Goal: Communication & Community: Answer question/provide support

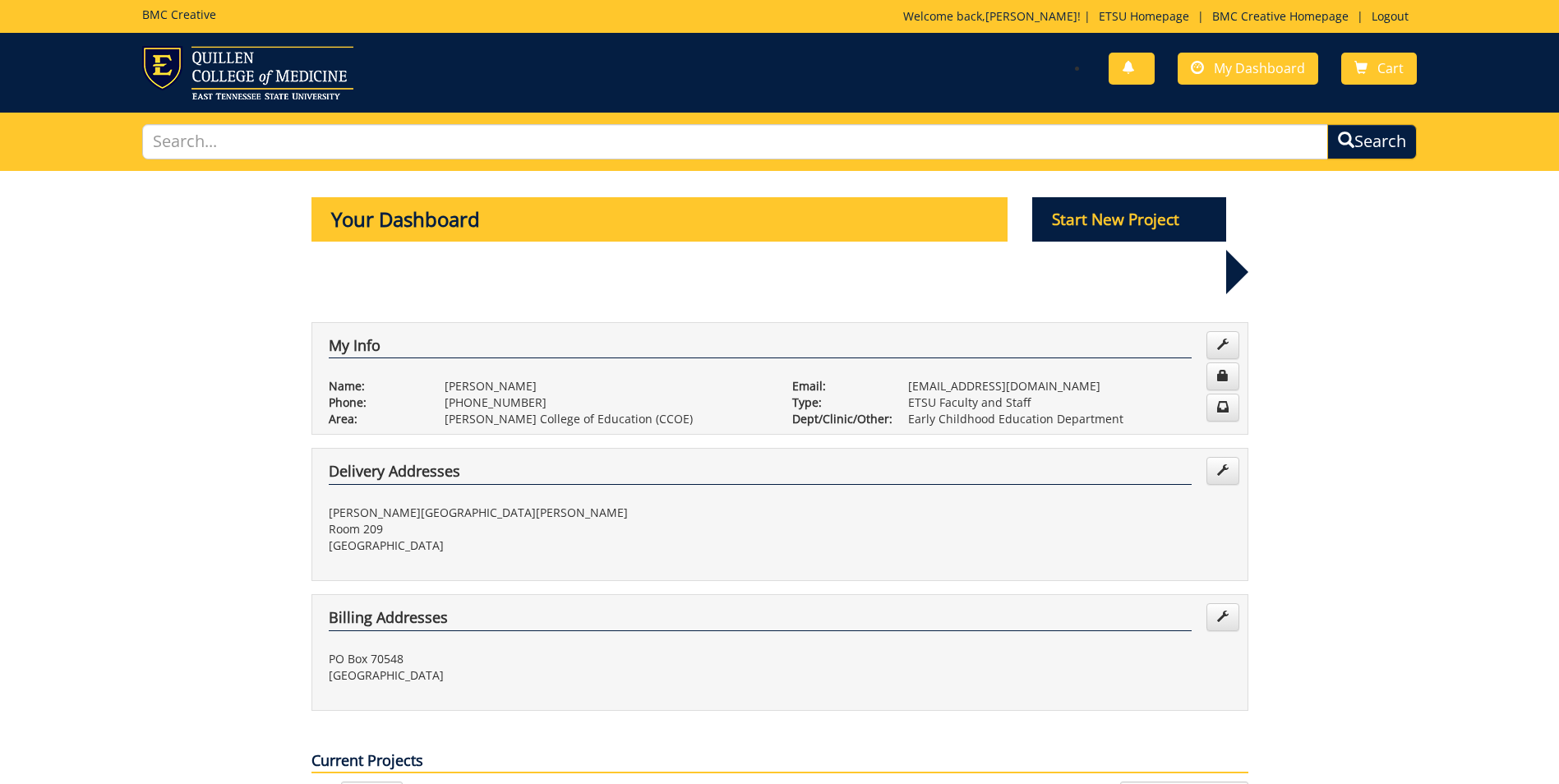
scroll to position [575, 0]
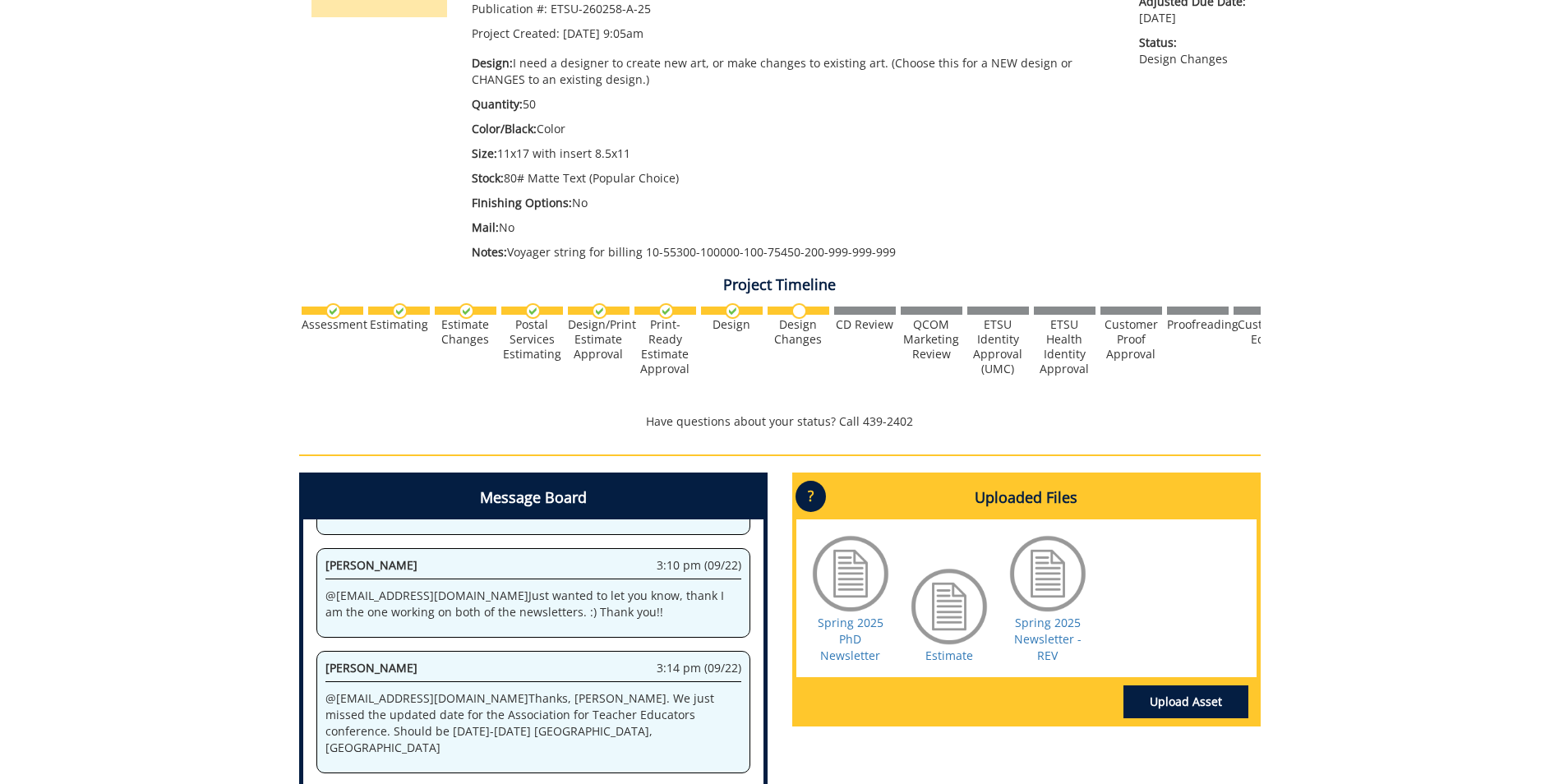
scroll to position [582, 0]
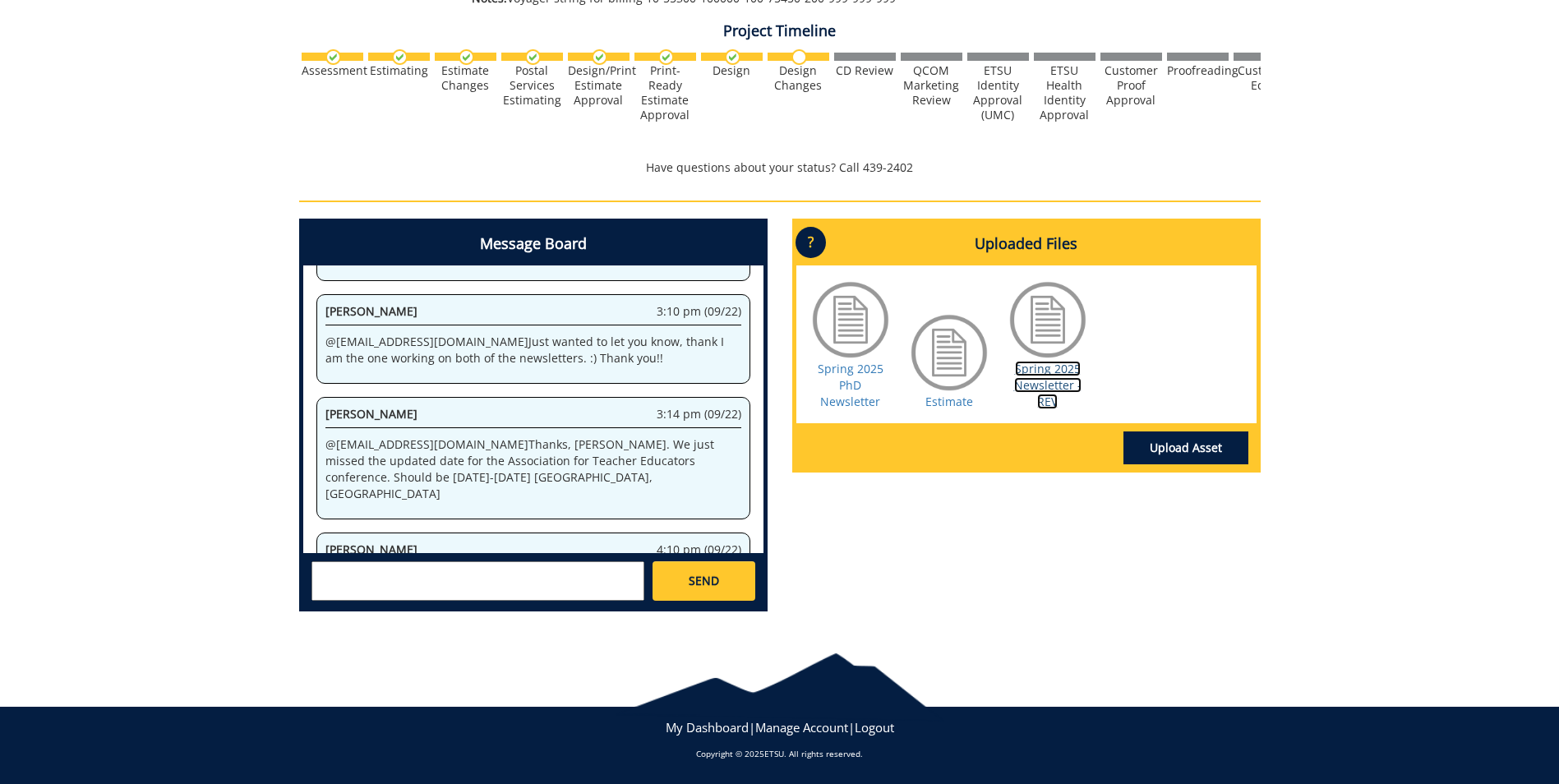
click at [1043, 378] on link "Spring 2025 Newsletter - REV" at bounding box center [1048, 385] width 67 height 48
click at [414, 579] on textarea at bounding box center [478, 580] width 333 height 39
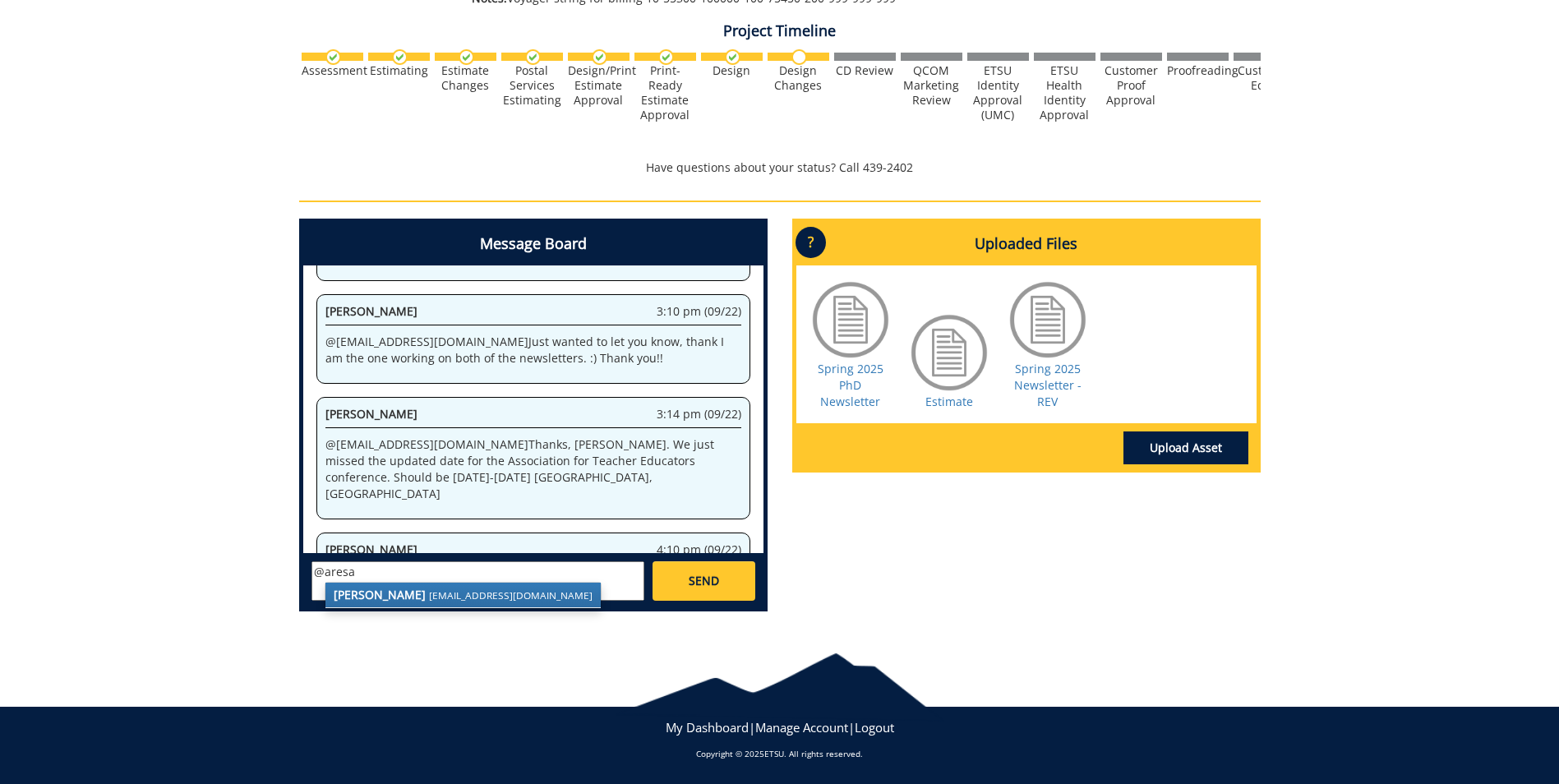
click at [429, 594] on small "aresam@etsu.edu" at bounding box center [511, 594] width 164 height 13
type textarea "@aresam@etsu.edu Sorry for the confusion. Should read: There is an annal confer…"
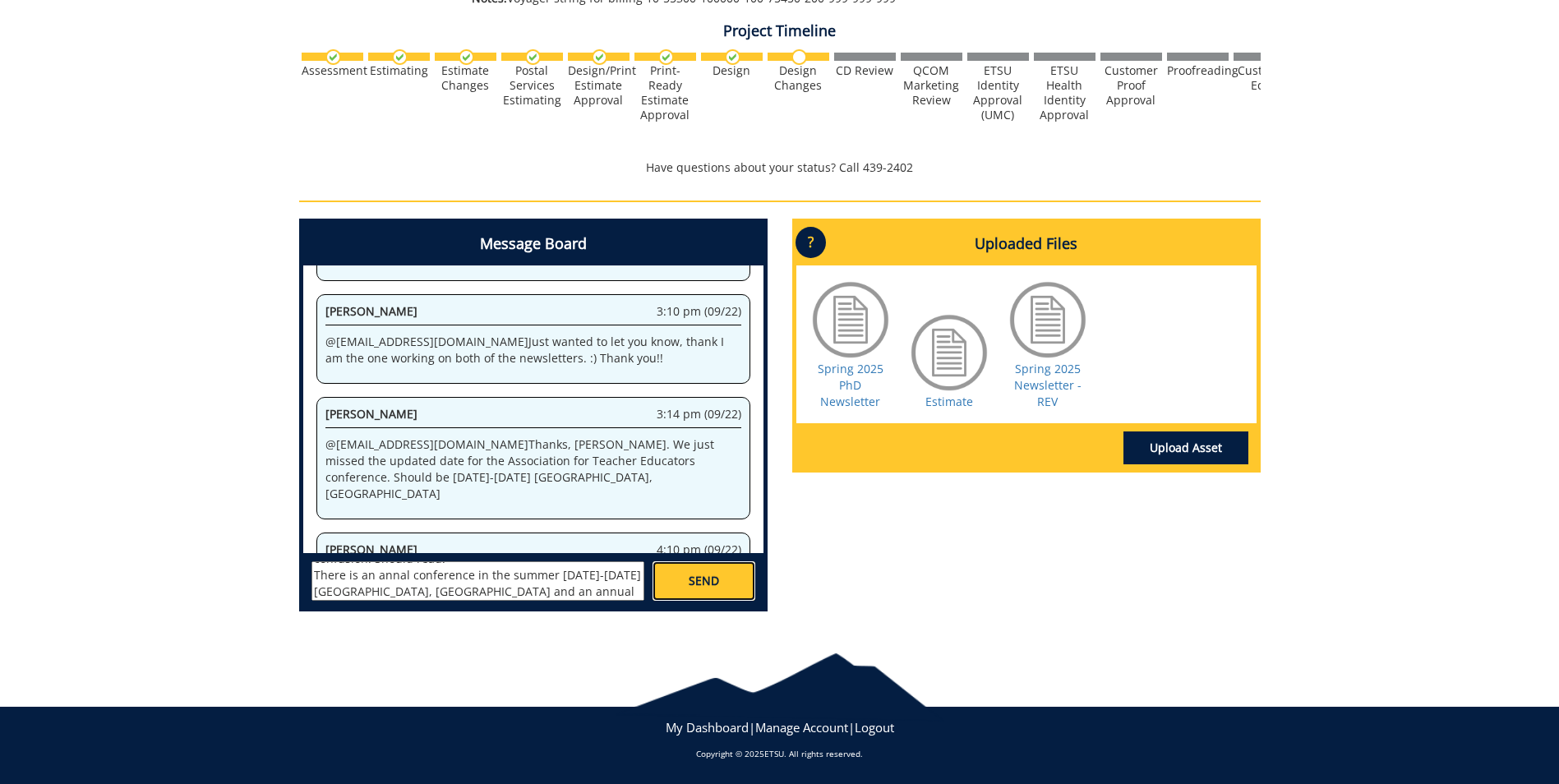
click at [694, 587] on span "SEND" at bounding box center [704, 580] width 31 height 16
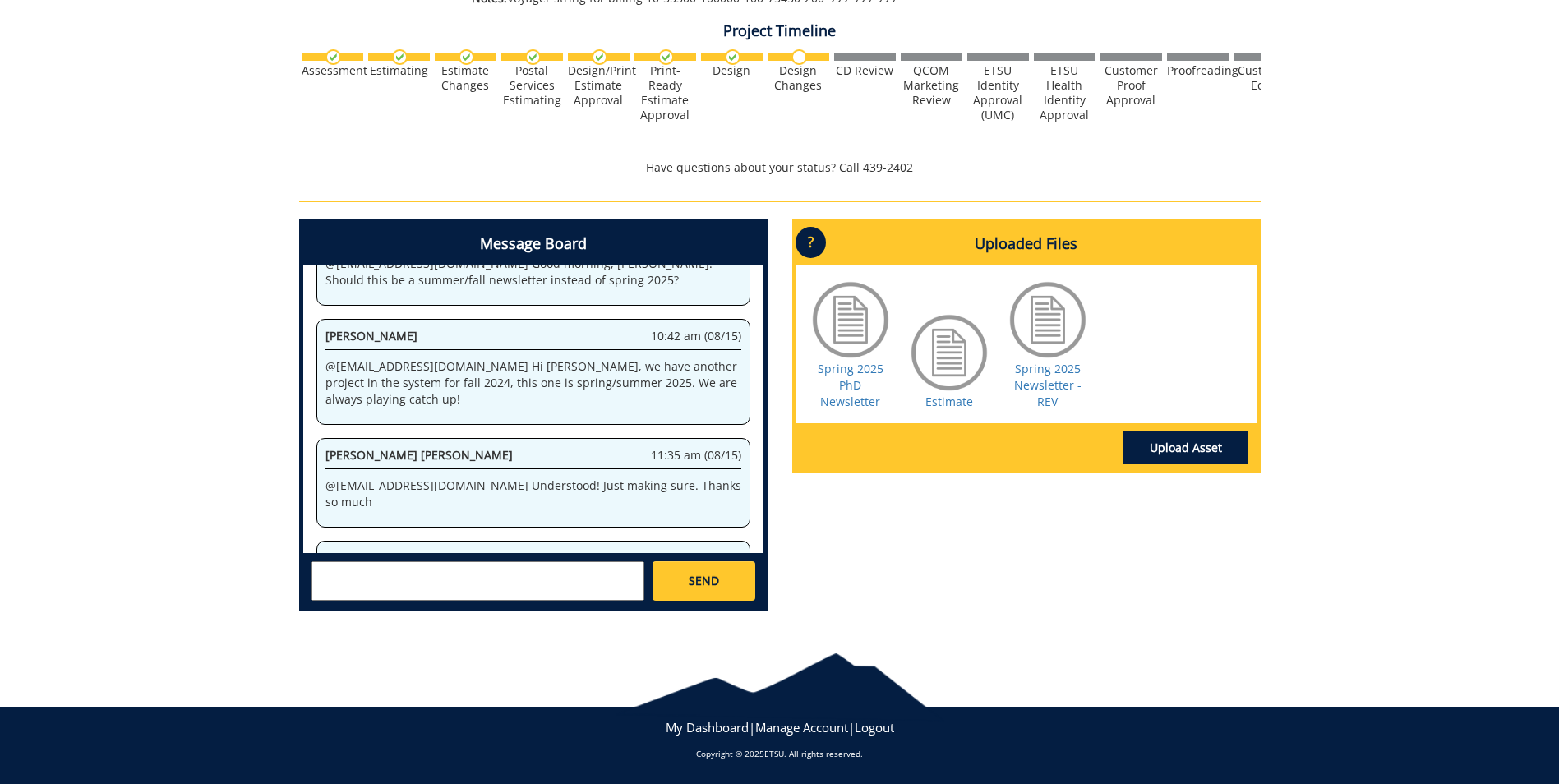
scroll to position [77174, 0]
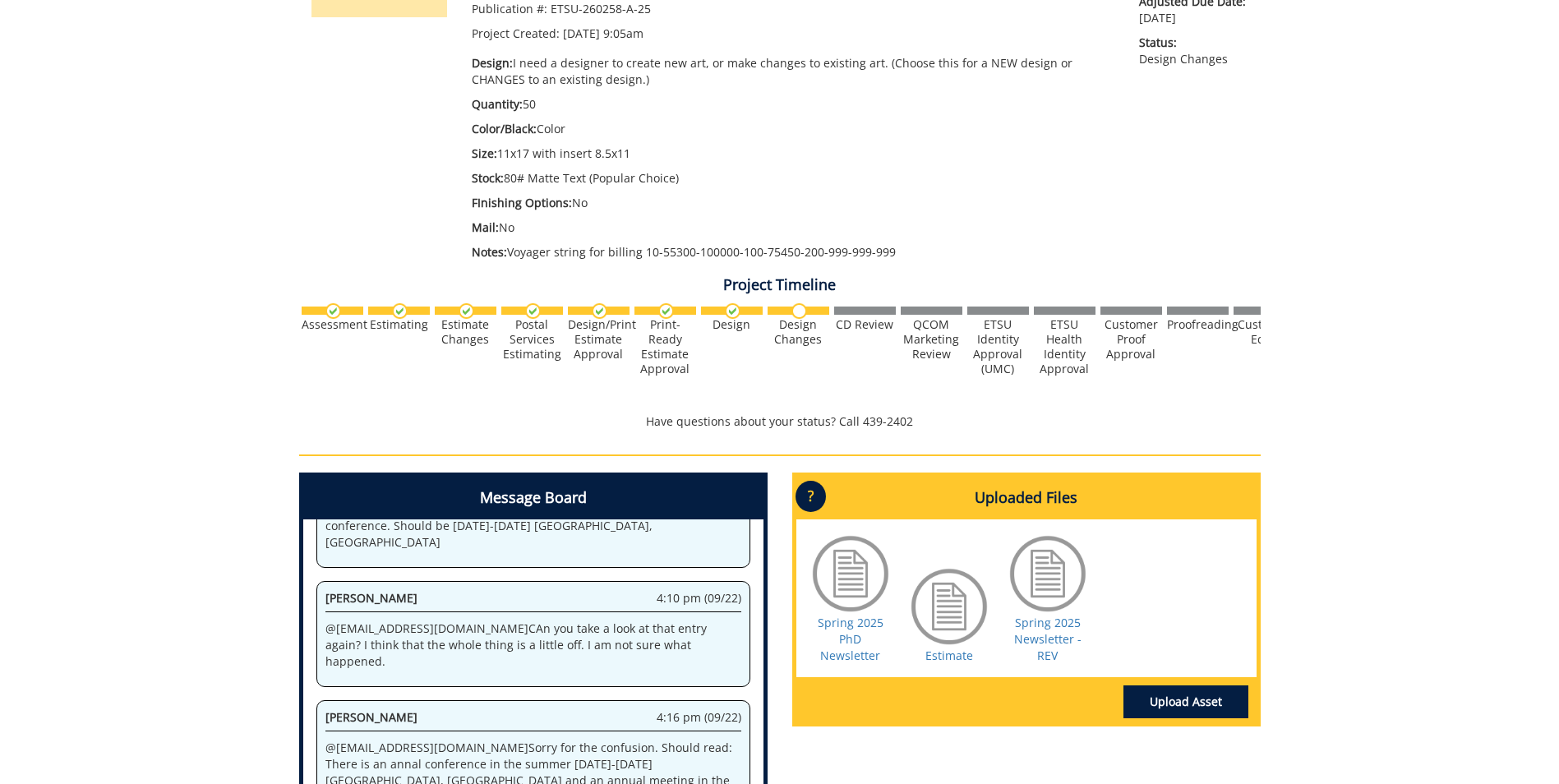
scroll to position [575, 0]
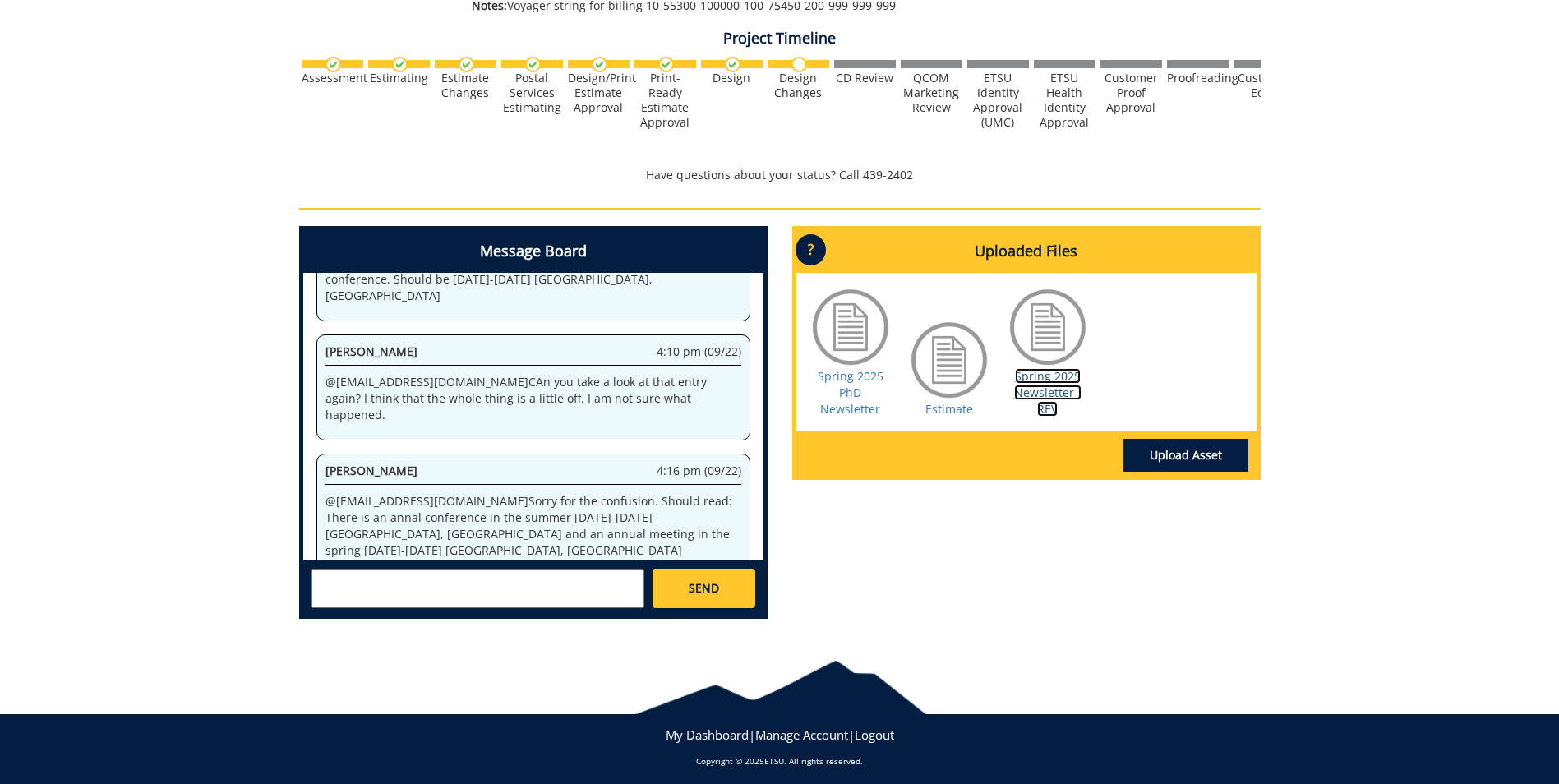
click at [1058, 391] on link "Spring 2025 Newsletter - REV" at bounding box center [1048, 392] width 67 height 48
click at [1047, 392] on link "Spring 2025 Newsletter - REV" at bounding box center [1048, 392] width 67 height 48
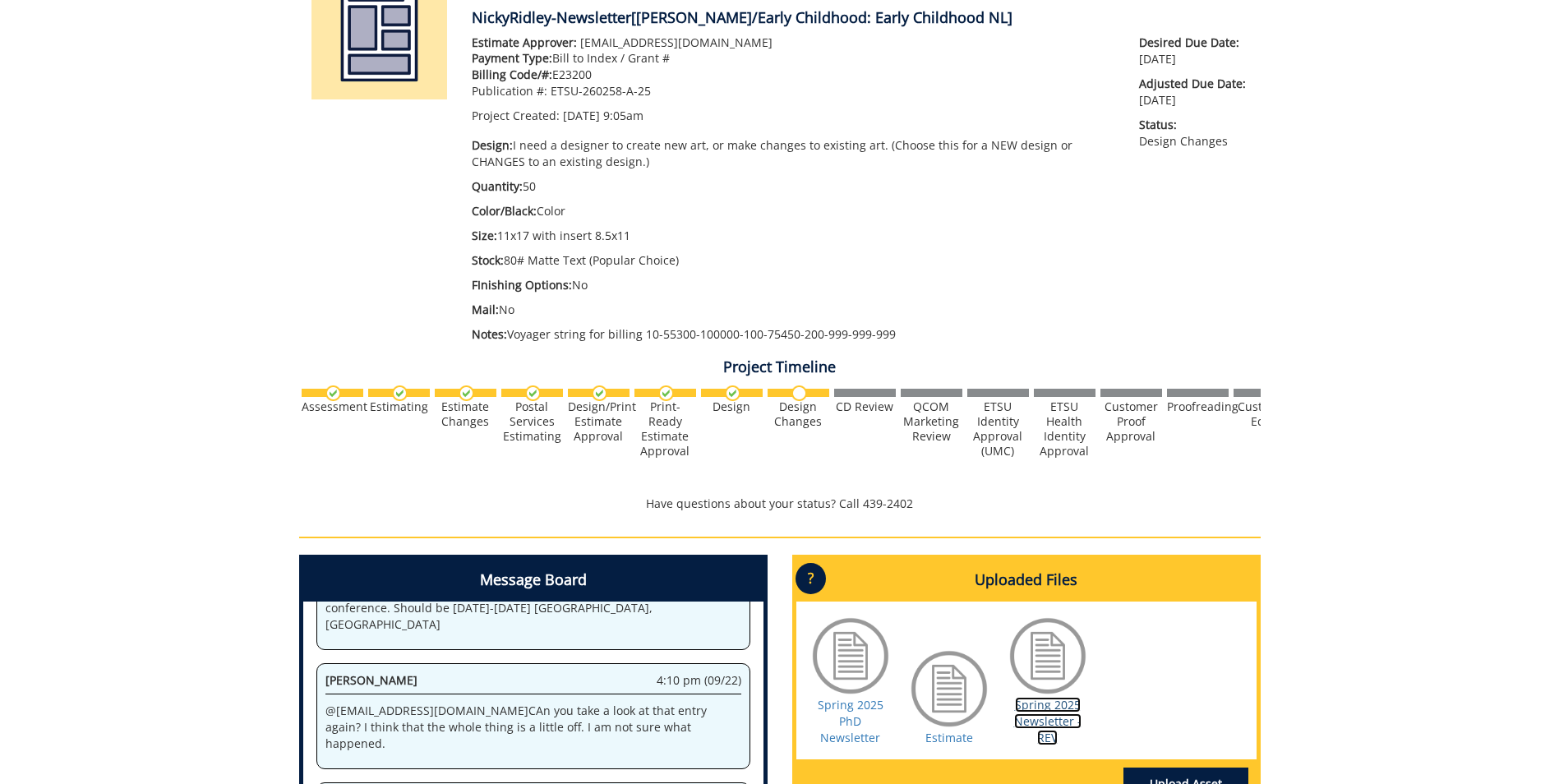
scroll to position [0, 0]
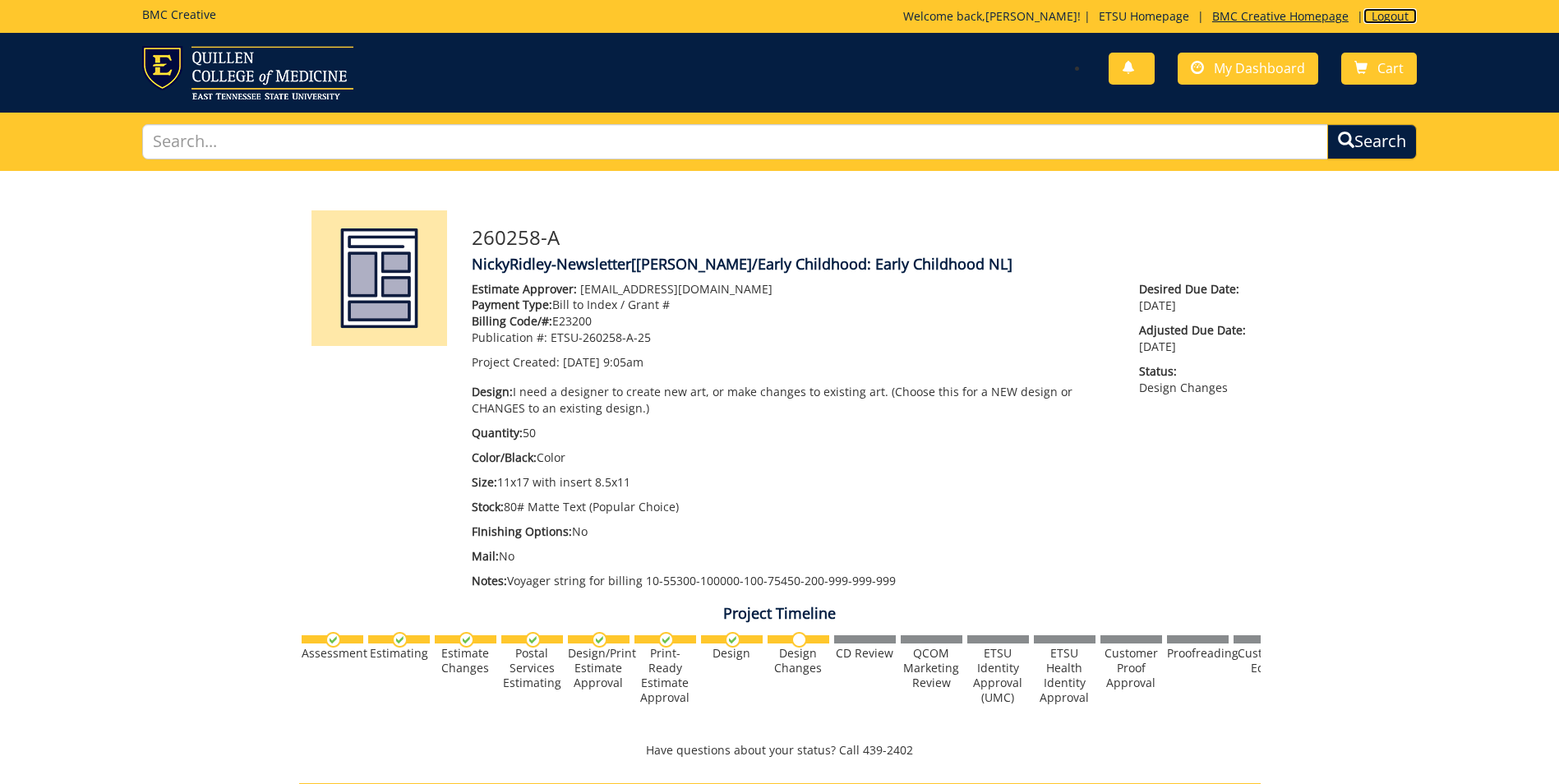
drag, startPoint x: 1387, startPoint y: 19, endPoint x: 1314, endPoint y: 12, distance: 73.3
click at [1387, 19] on link "Logout" at bounding box center [1391, 16] width 54 height 15
